Goal: Find specific fact: Find specific fact

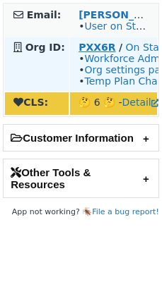
click at [97, 48] on strong "PXX6R" at bounding box center [96, 47] width 37 height 11
